Goal: Check status: Check status

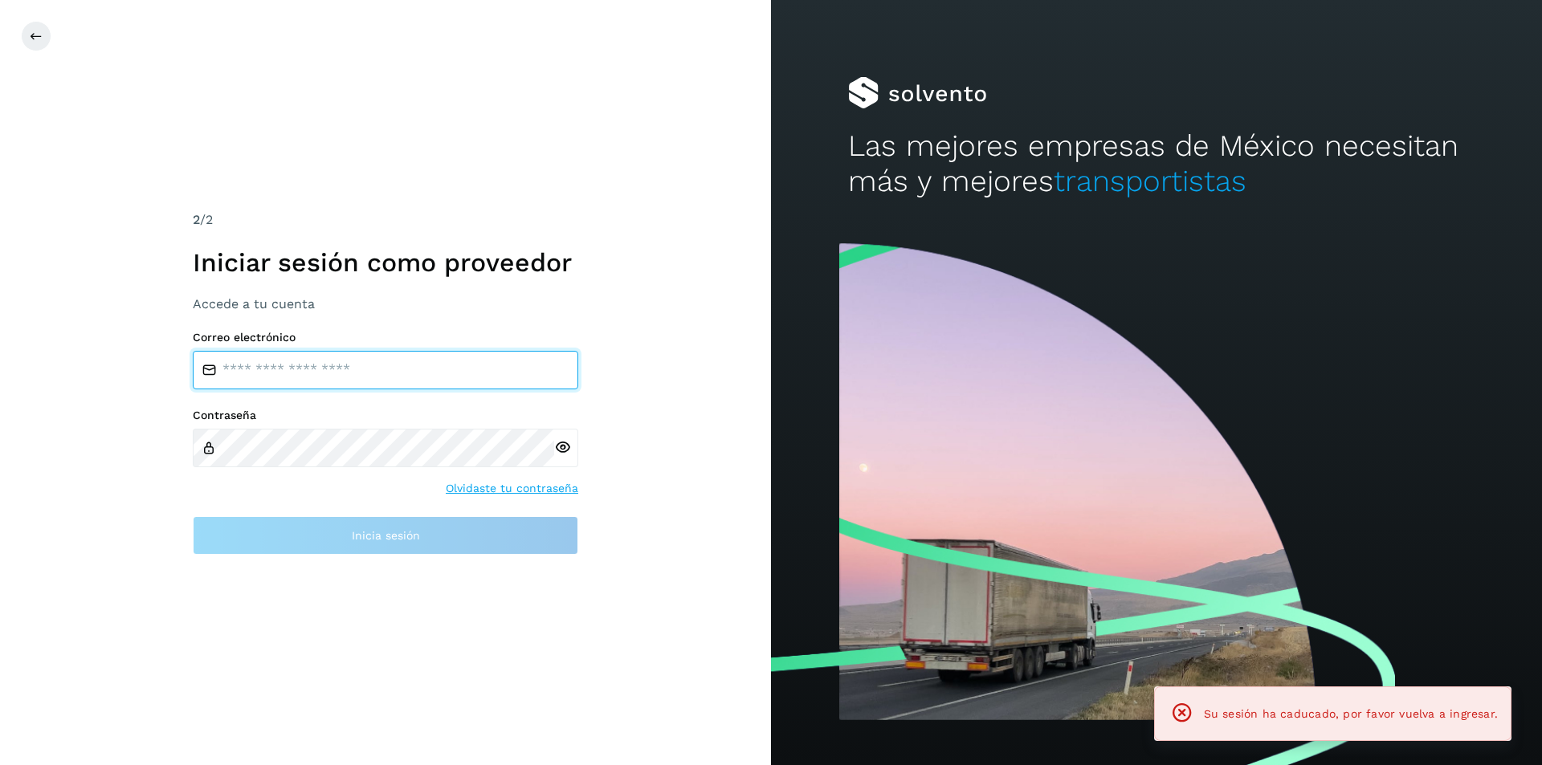
type input "**********"
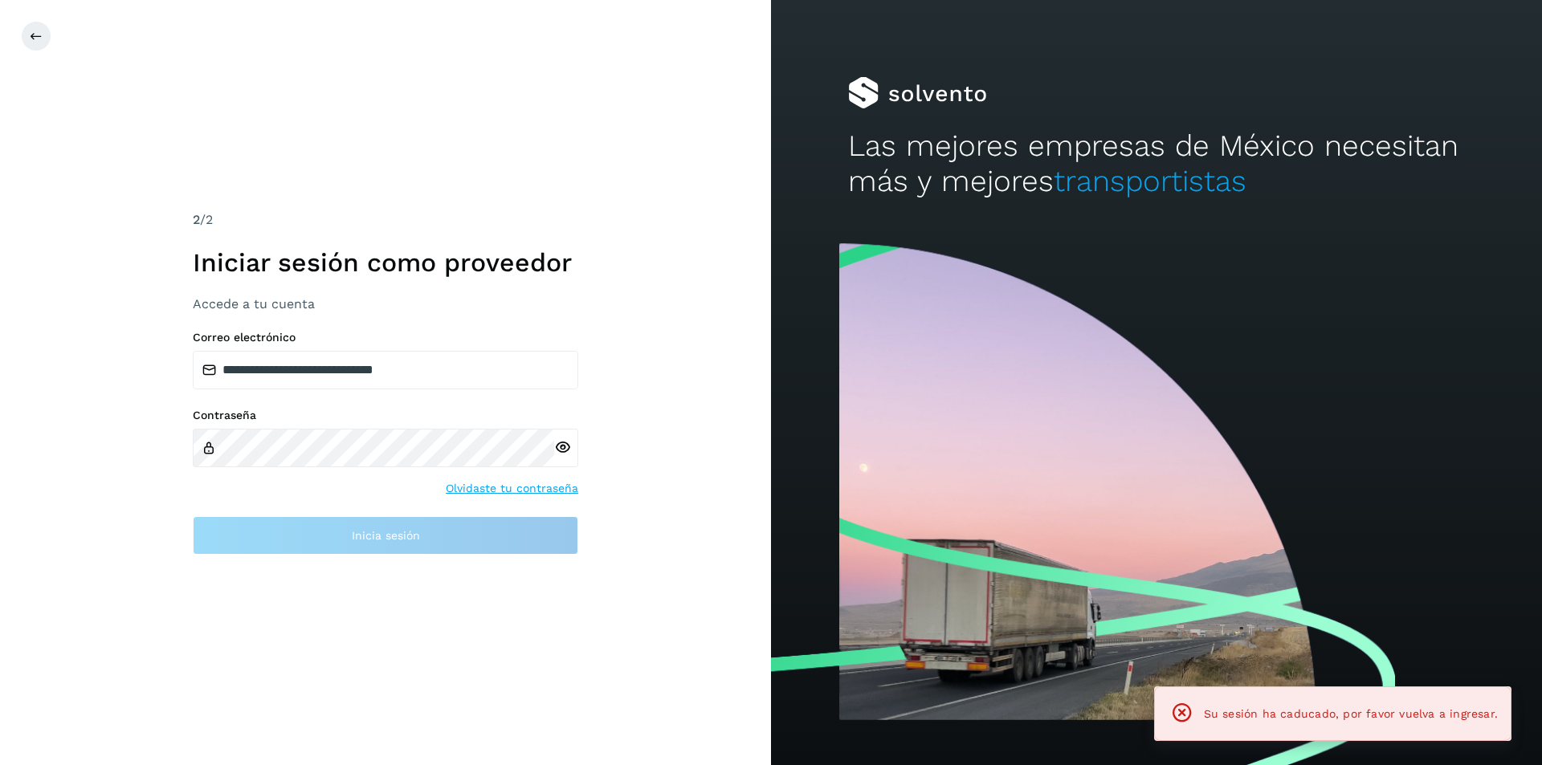
click at [351, 561] on div "**********" at bounding box center [385, 382] width 771 height 765
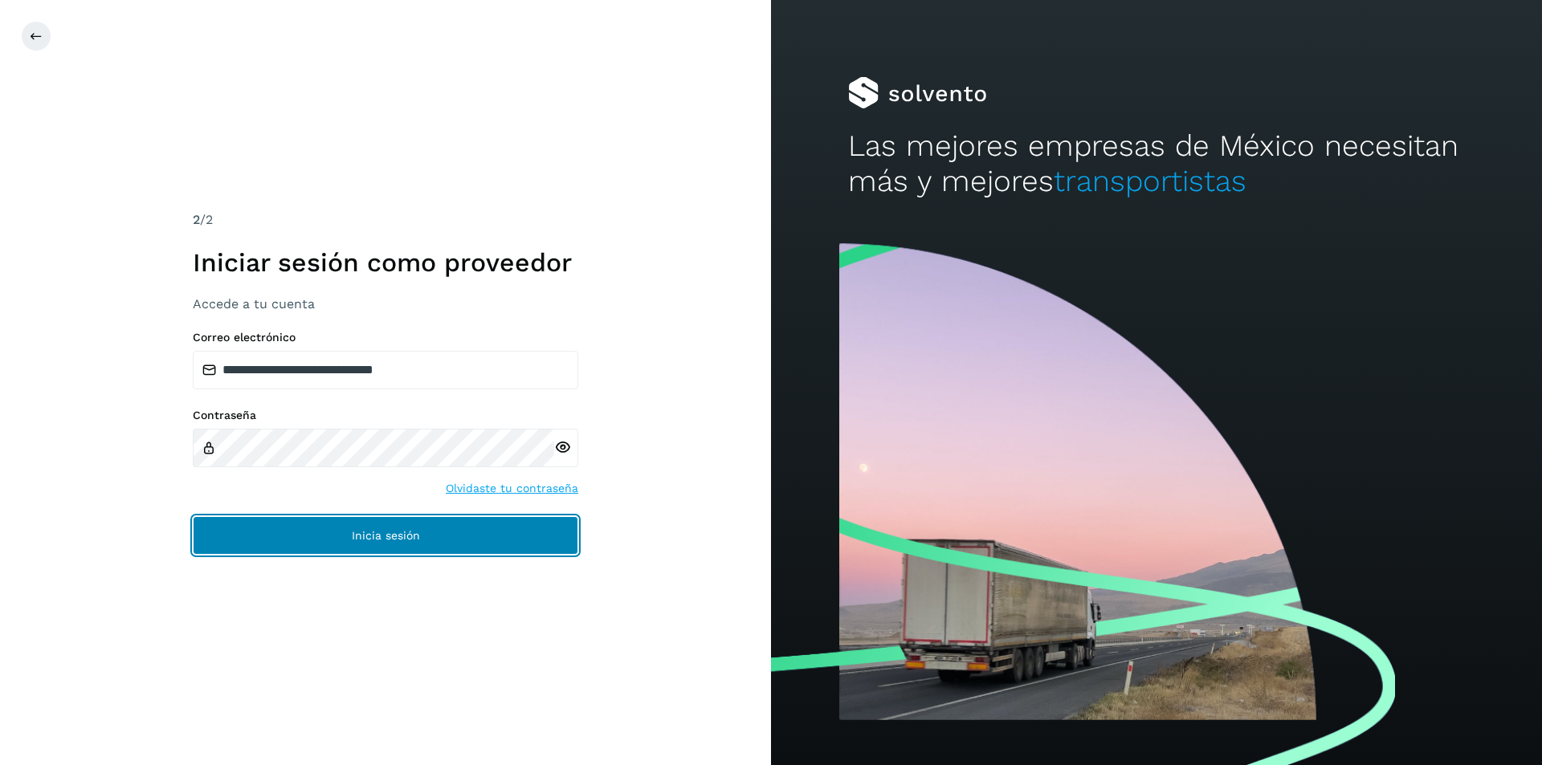
click at [394, 536] on span "Inicia sesión" at bounding box center [386, 535] width 68 height 11
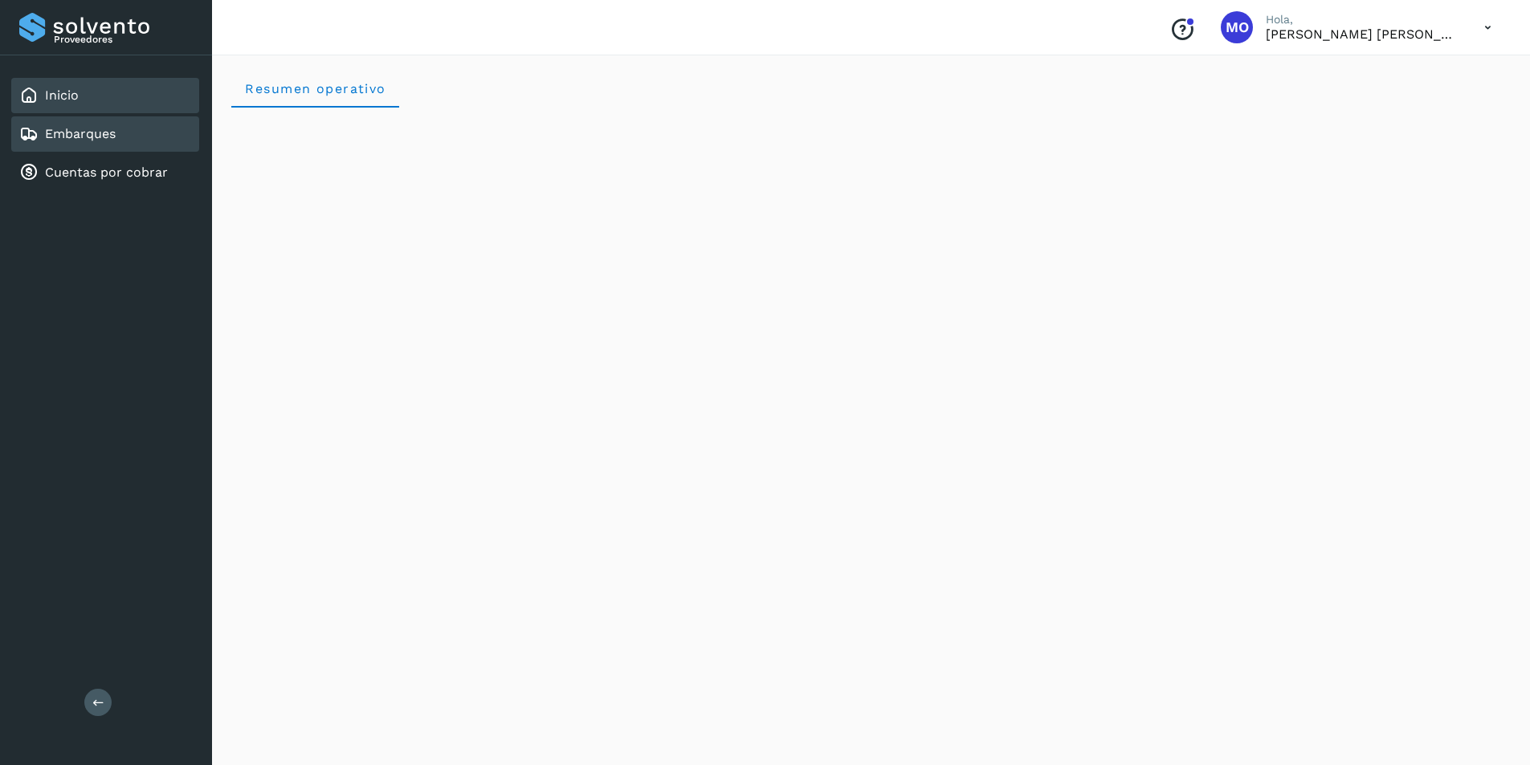
click at [106, 144] on div "Embarques" at bounding box center [105, 133] width 188 height 35
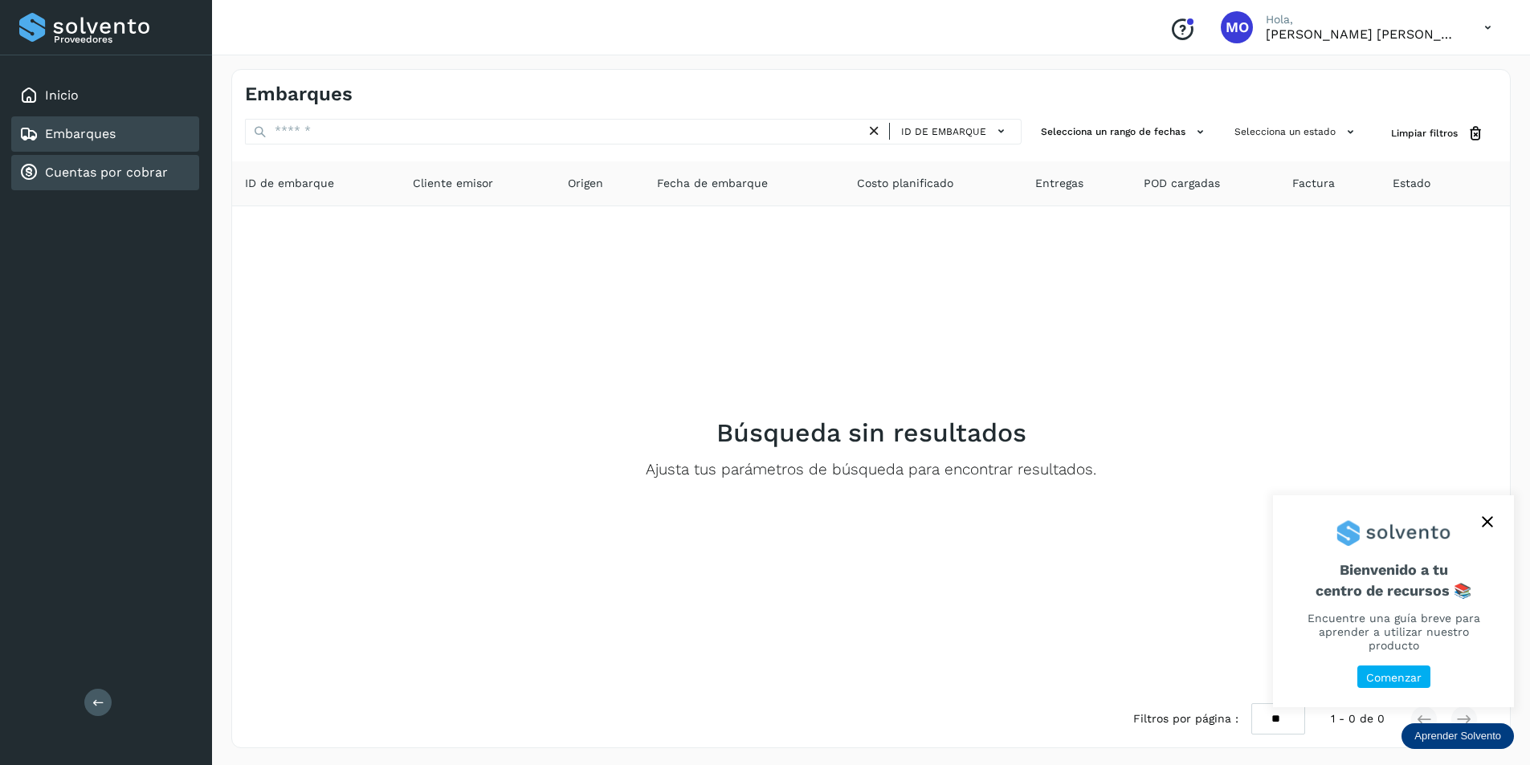
click at [95, 173] on link "Cuentas por cobrar" at bounding box center [106, 172] width 123 height 15
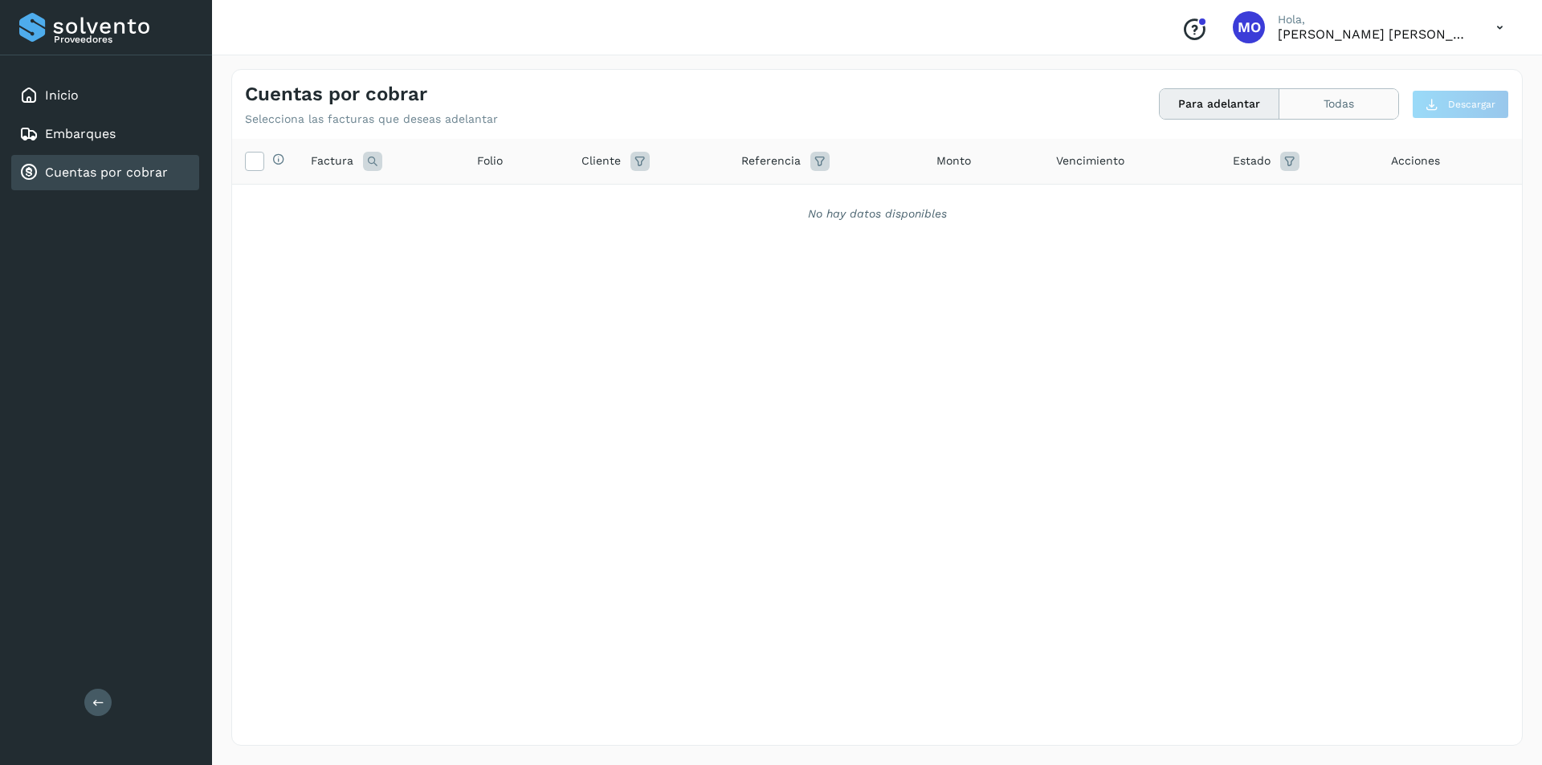
click at [1302, 108] on button "Todas" at bounding box center [1338, 104] width 119 height 30
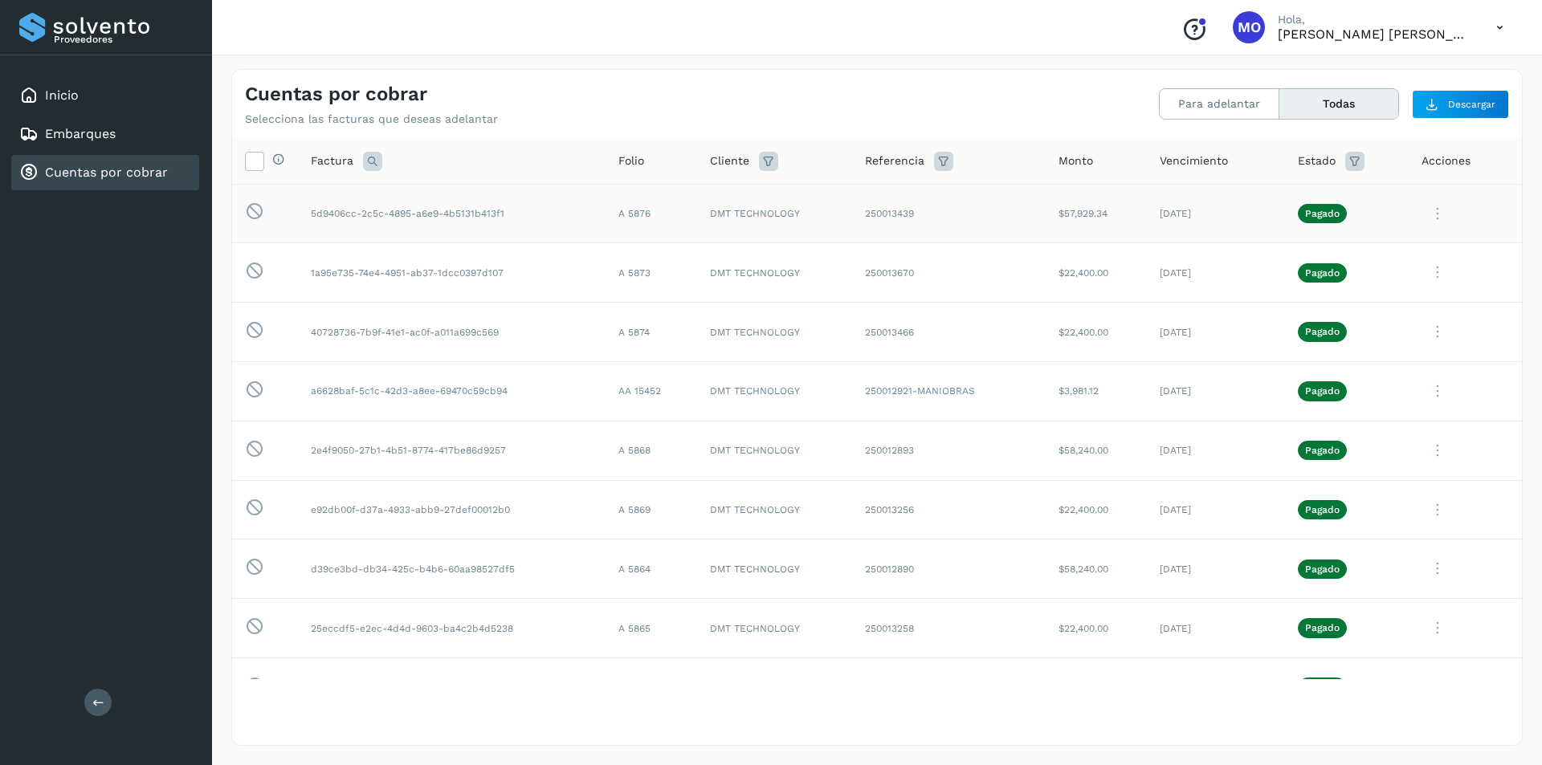
click at [1427, 211] on icon at bounding box center [1437, 214] width 32 height 33
click at [1413, 255] on button "Ver Detalle" at bounding box center [1412, 252] width 191 height 31
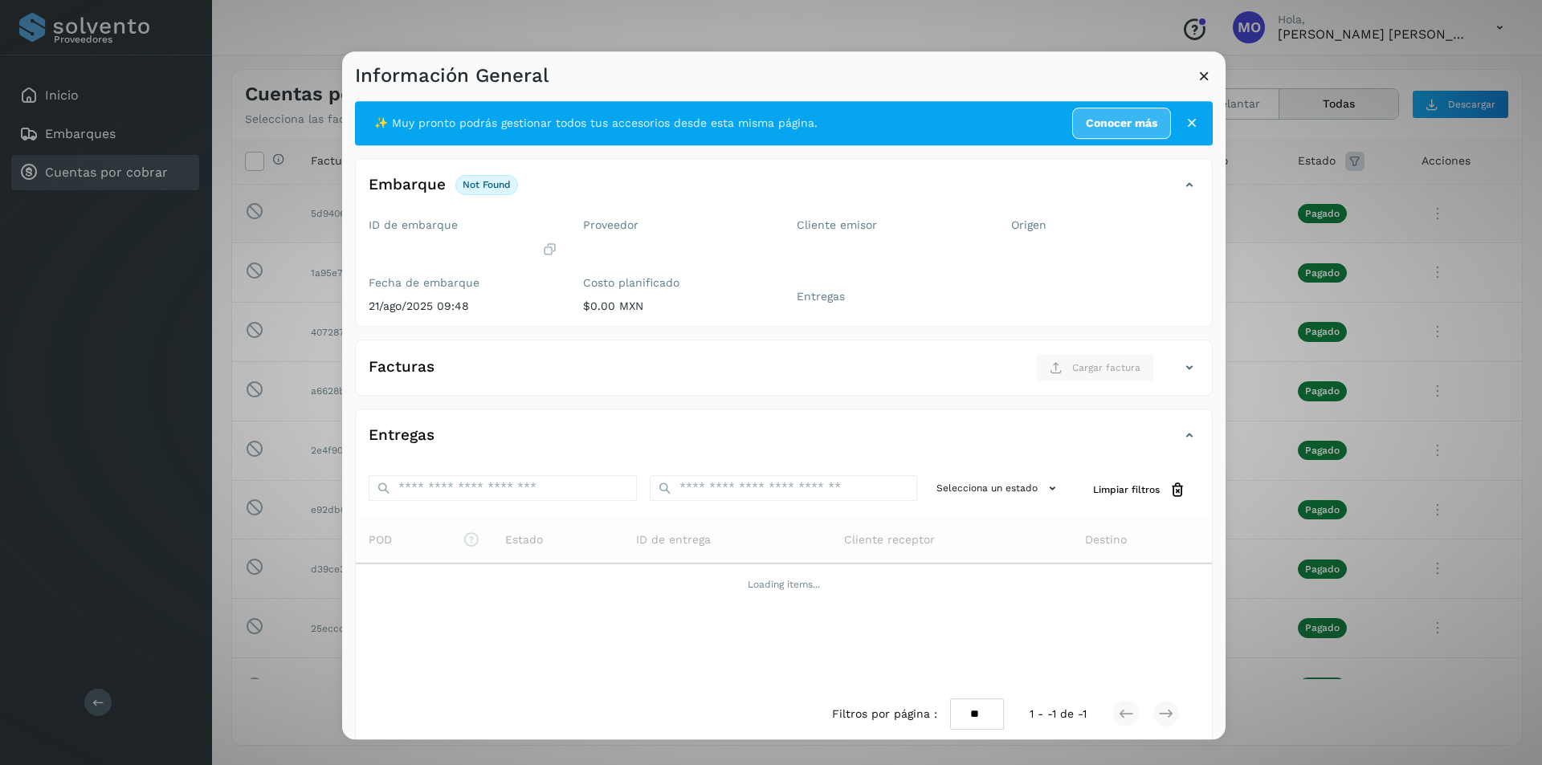
click at [1180, 370] on icon at bounding box center [1189, 367] width 19 height 19
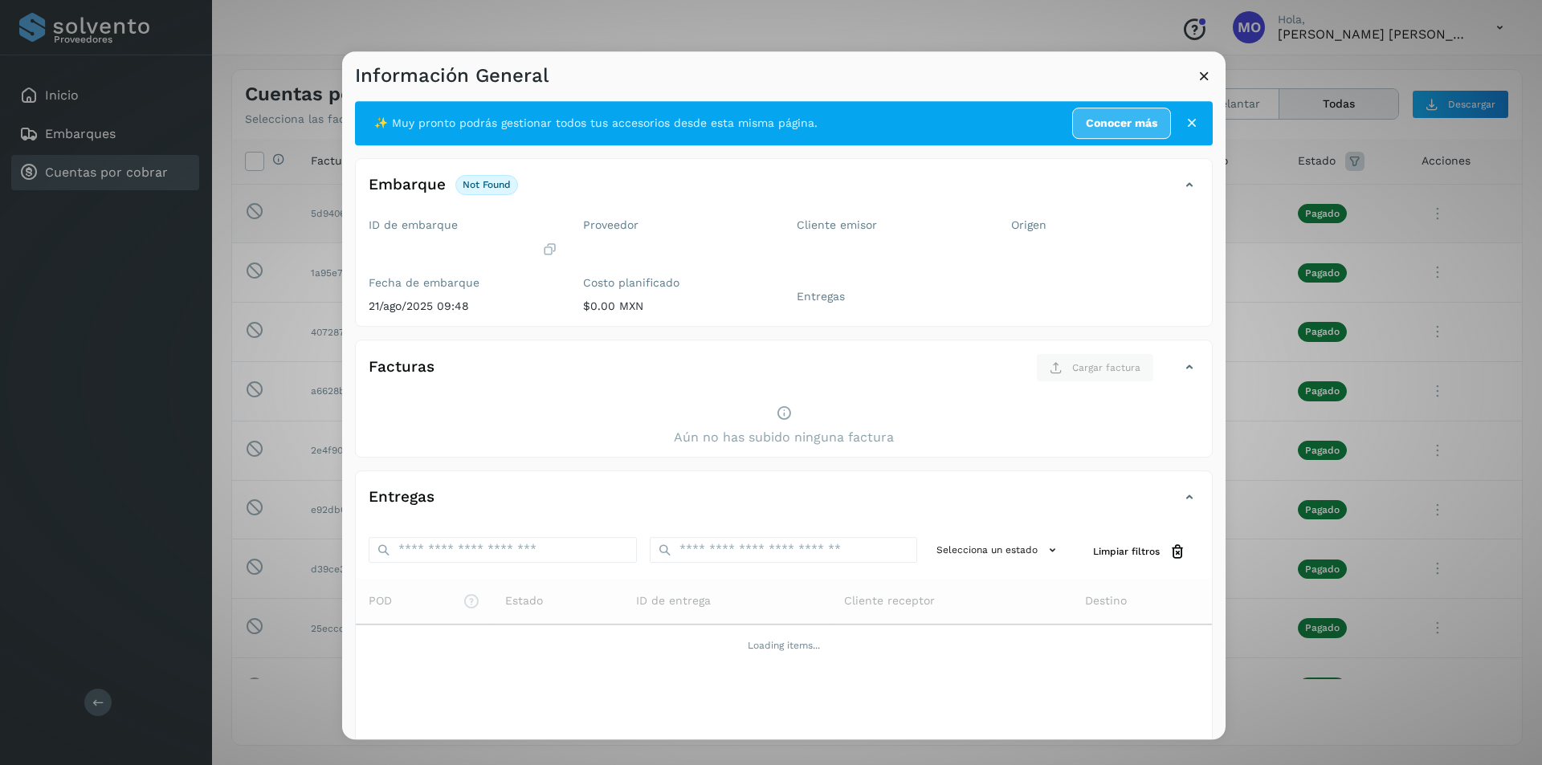
click at [1202, 70] on icon at bounding box center [1204, 75] width 17 height 17
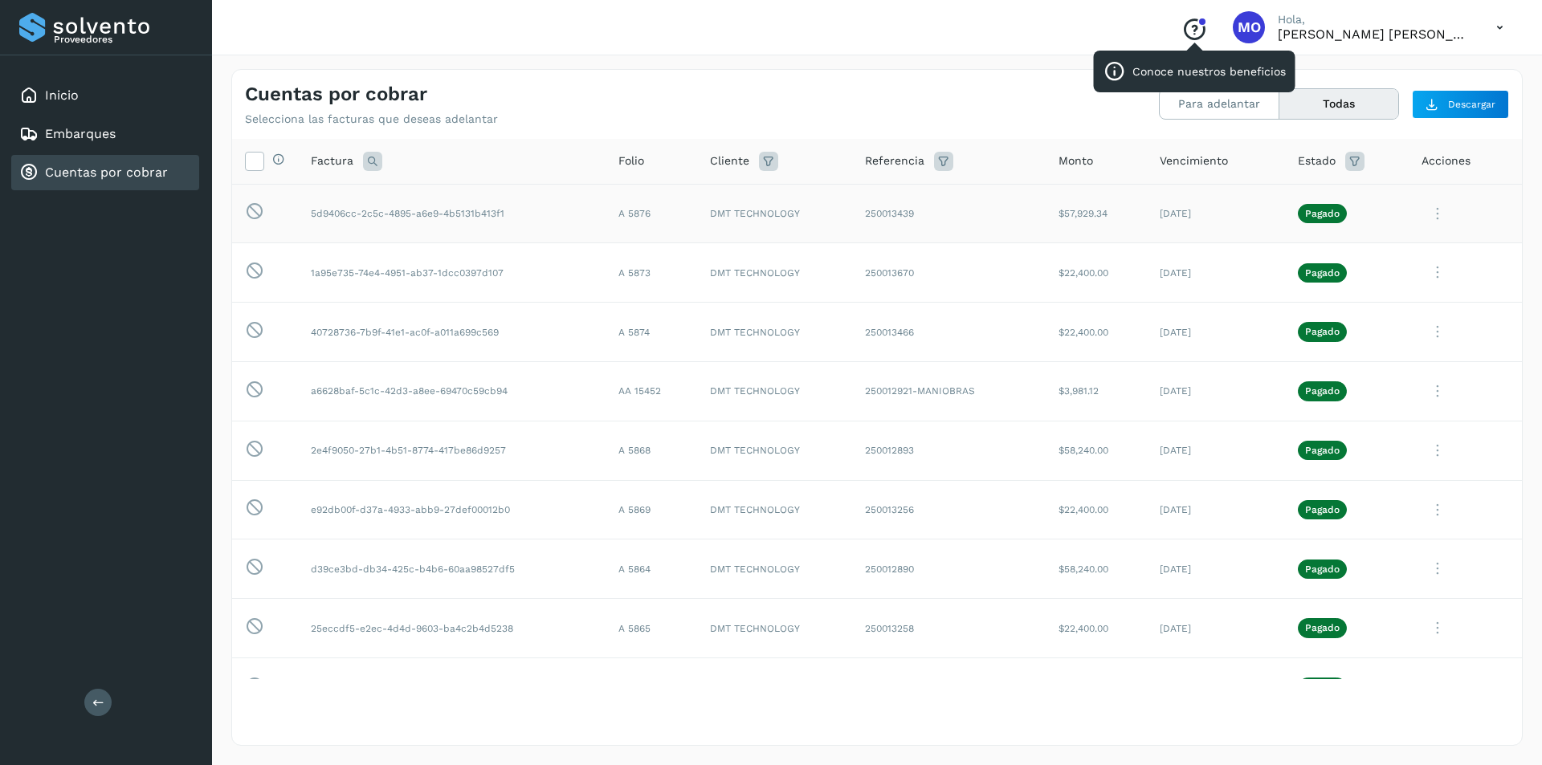
click at [1207, 28] on icon "Conoce nuestros beneficios" at bounding box center [1194, 30] width 26 height 26
